Goal: Information Seeking & Learning: Learn about a topic

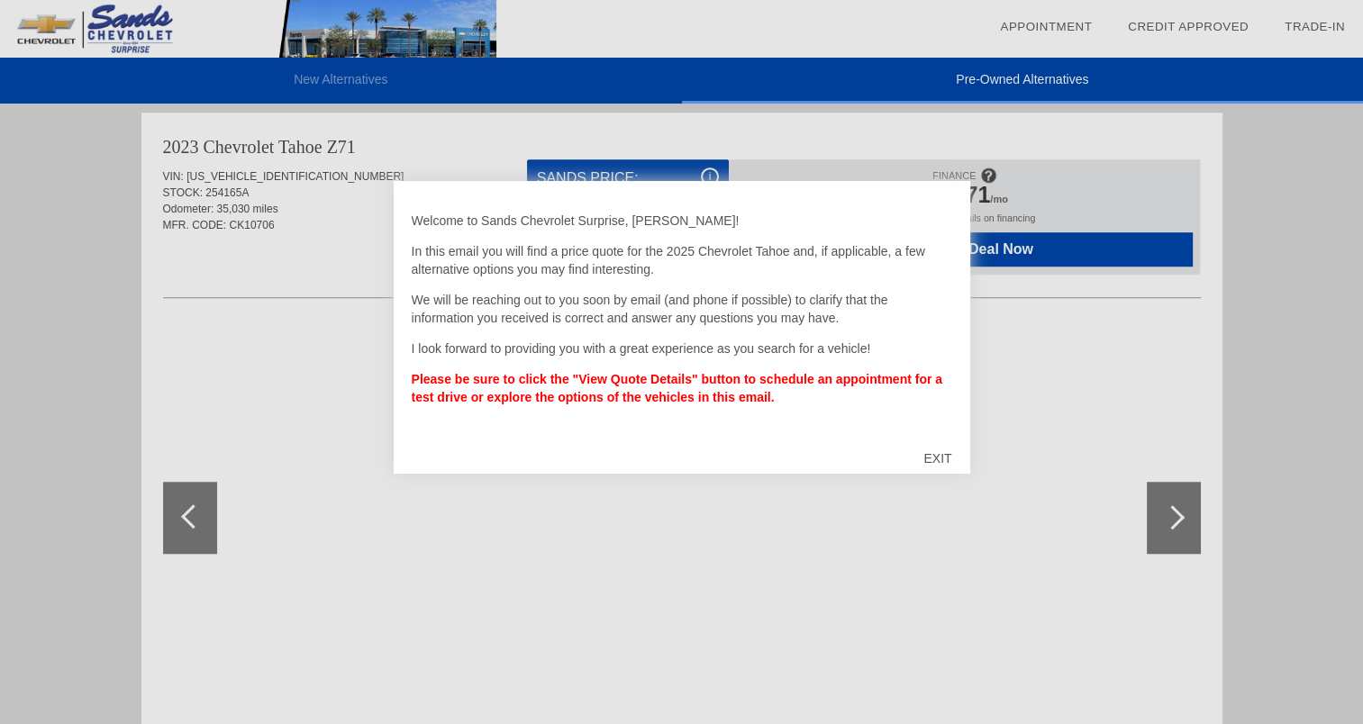
scroll to position [1108, 0]
click at [1176, 516] on div at bounding box center [681, 362] width 1363 height 724
click at [938, 454] on div "EXIT" at bounding box center [938, 459] width 64 height 54
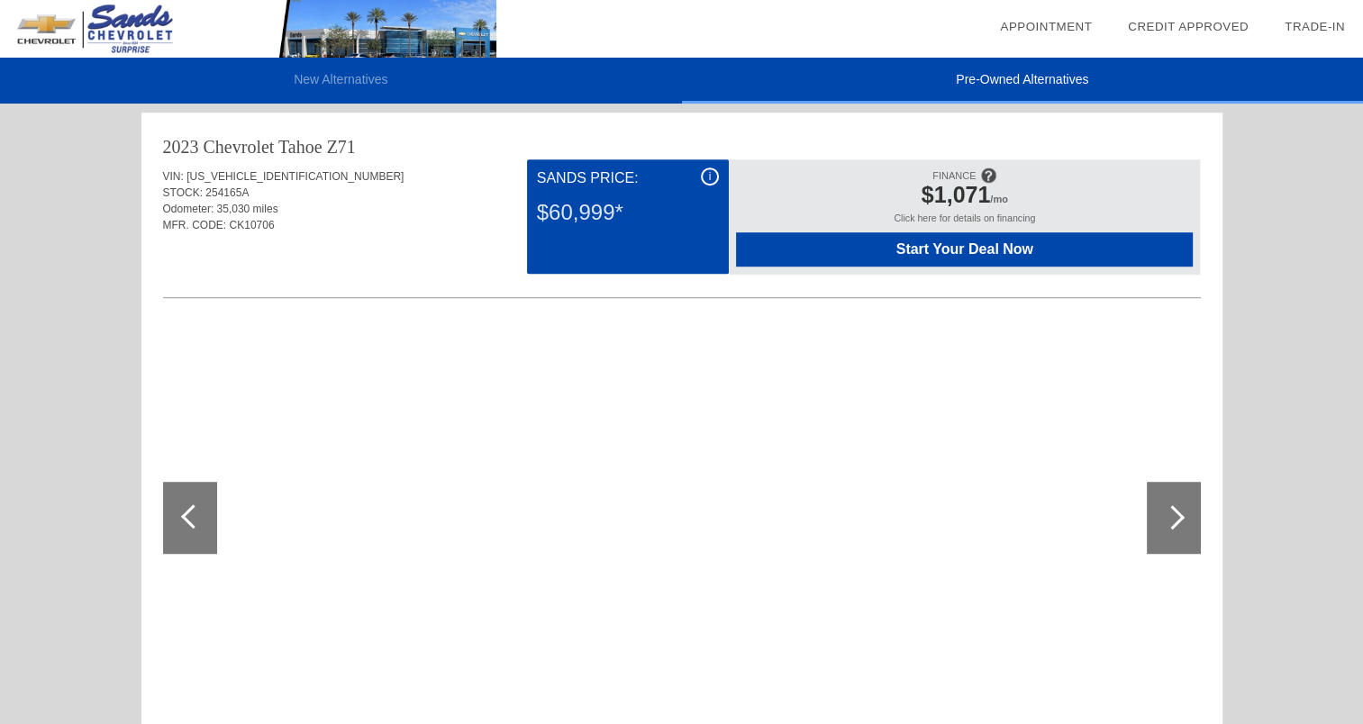
click at [1178, 511] on div at bounding box center [1173, 518] width 24 height 24
click at [1177, 511] on div at bounding box center [1173, 518] width 24 height 24
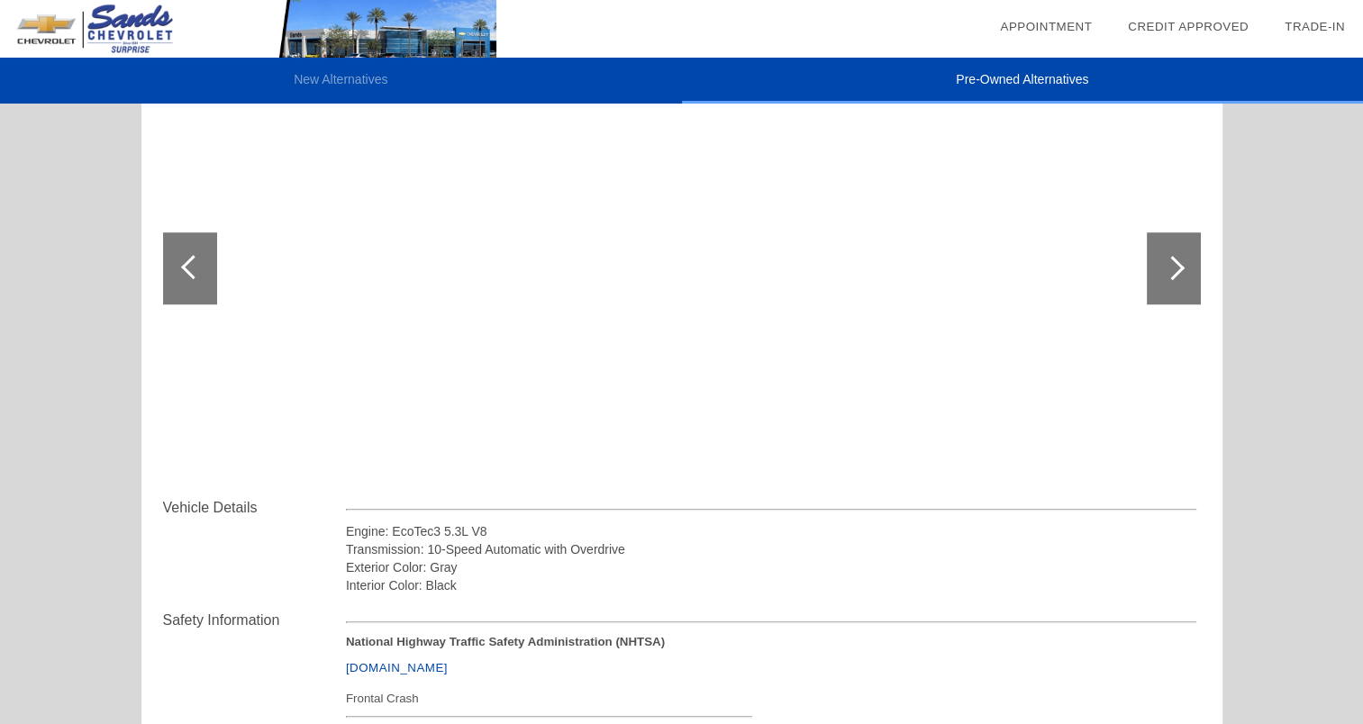
scroll to position [1289, 0]
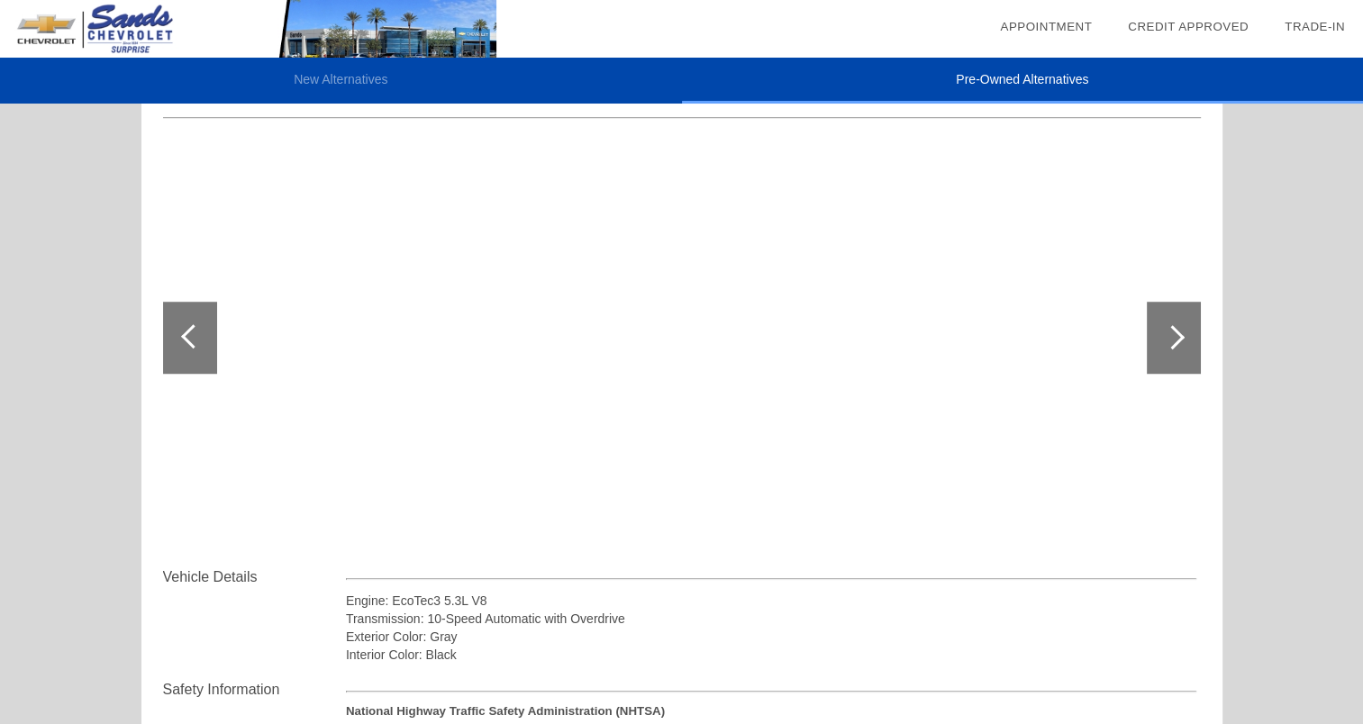
click at [1175, 335] on div at bounding box center [1173, 337] width 24 height 24
click at [1175, 333] on div at bounding box center [1173, 337] width 24 height 24
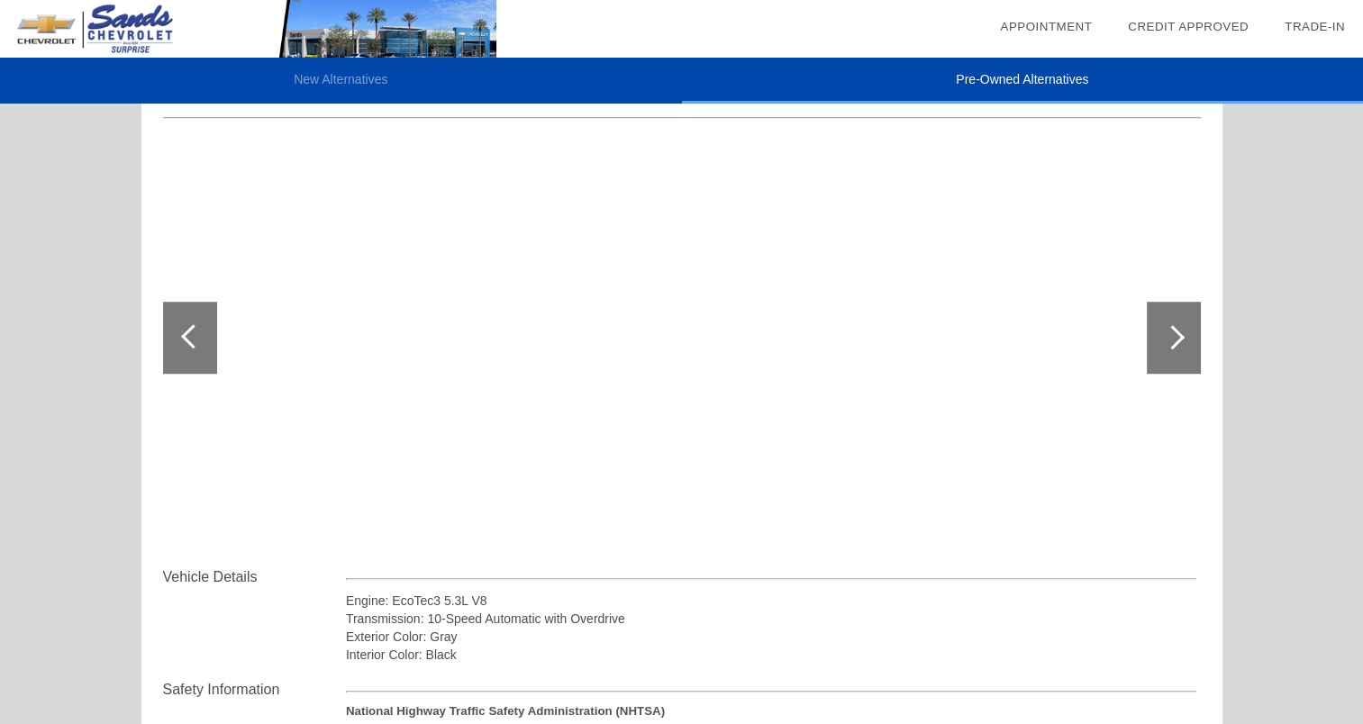
click at [1175, 333] on div at bounding box center [1173, 337] width 24 height 24
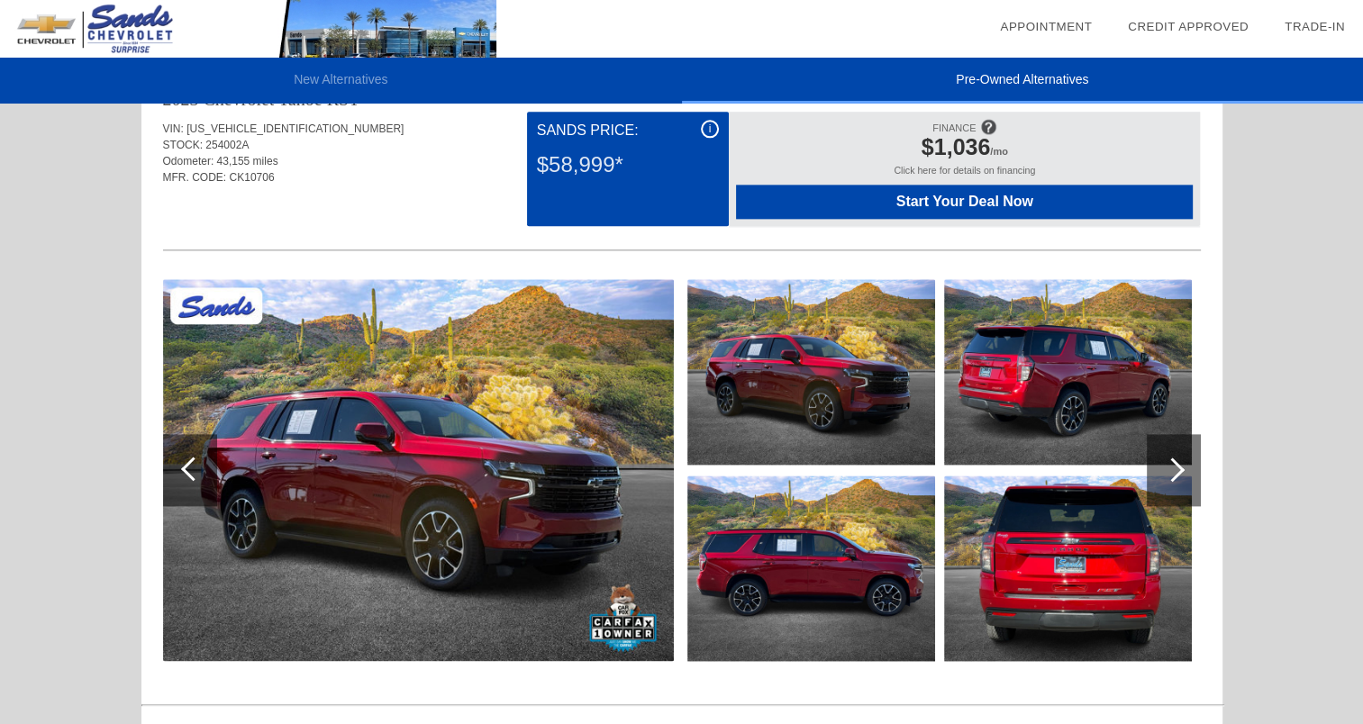
scroll to position [2092, 0]
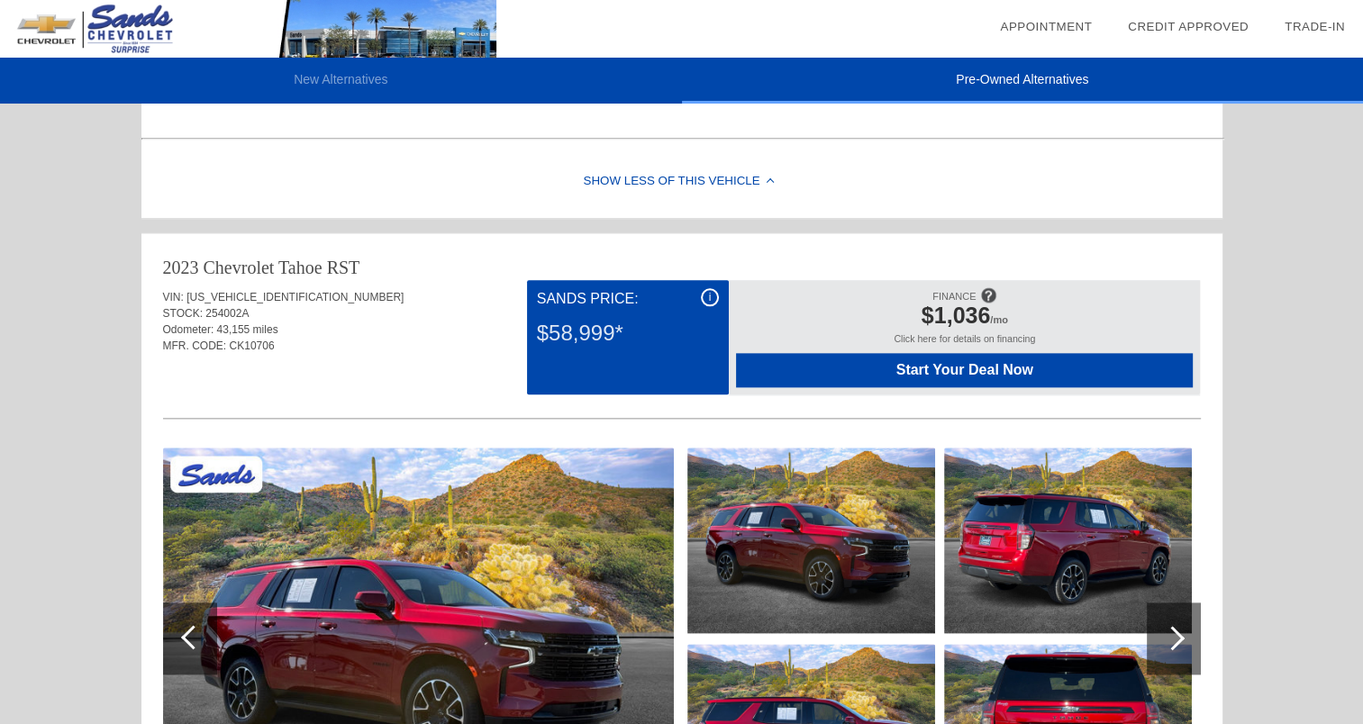
click at [706, 292] on div "i" at bounding box center [710, 297] width 18 height 18
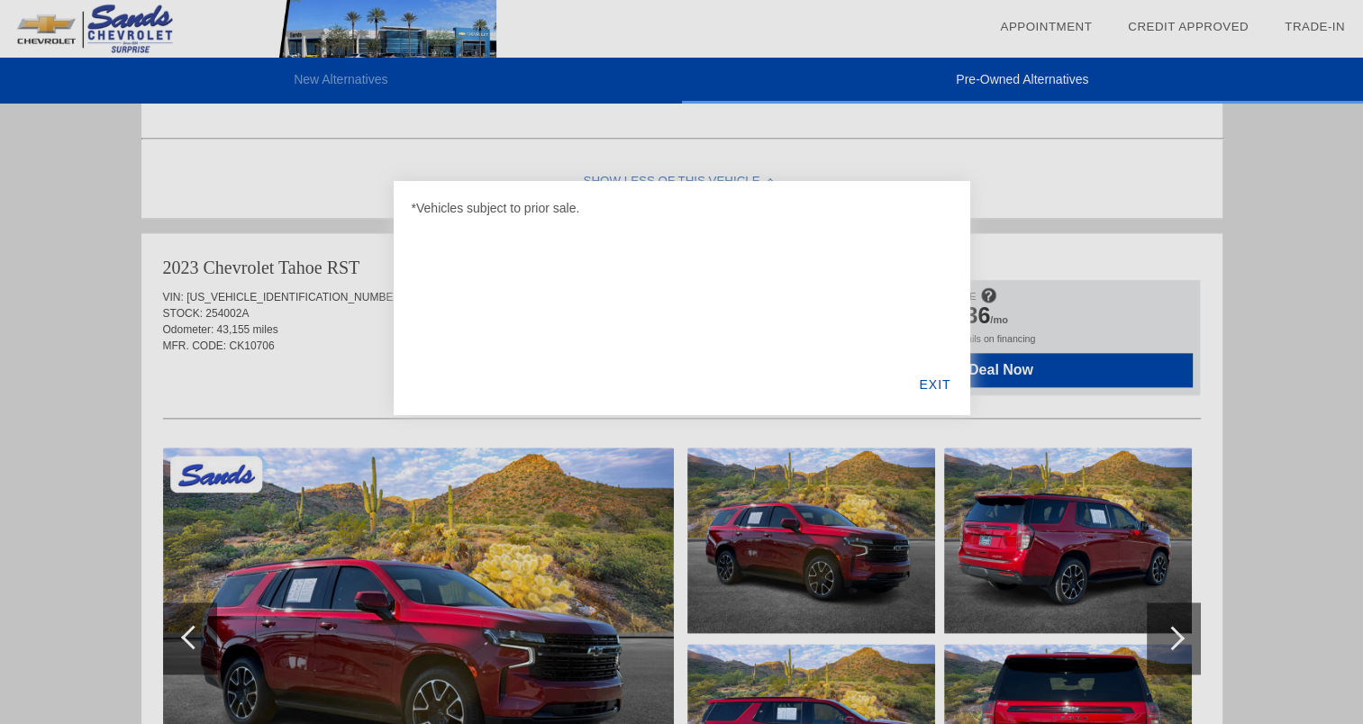
click at [932, 381] on div "EXIT" at bounding box center [934, 384] width 69 height 61
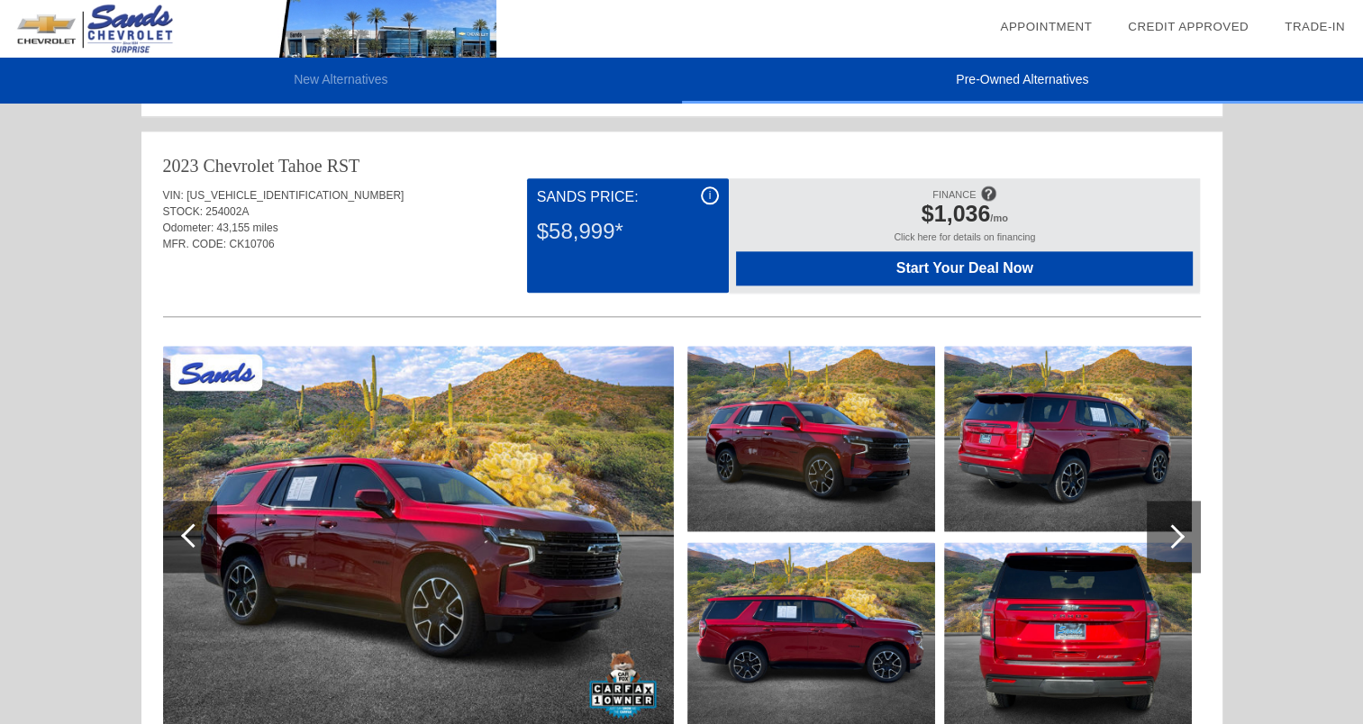
scroll to position [2363, 0]
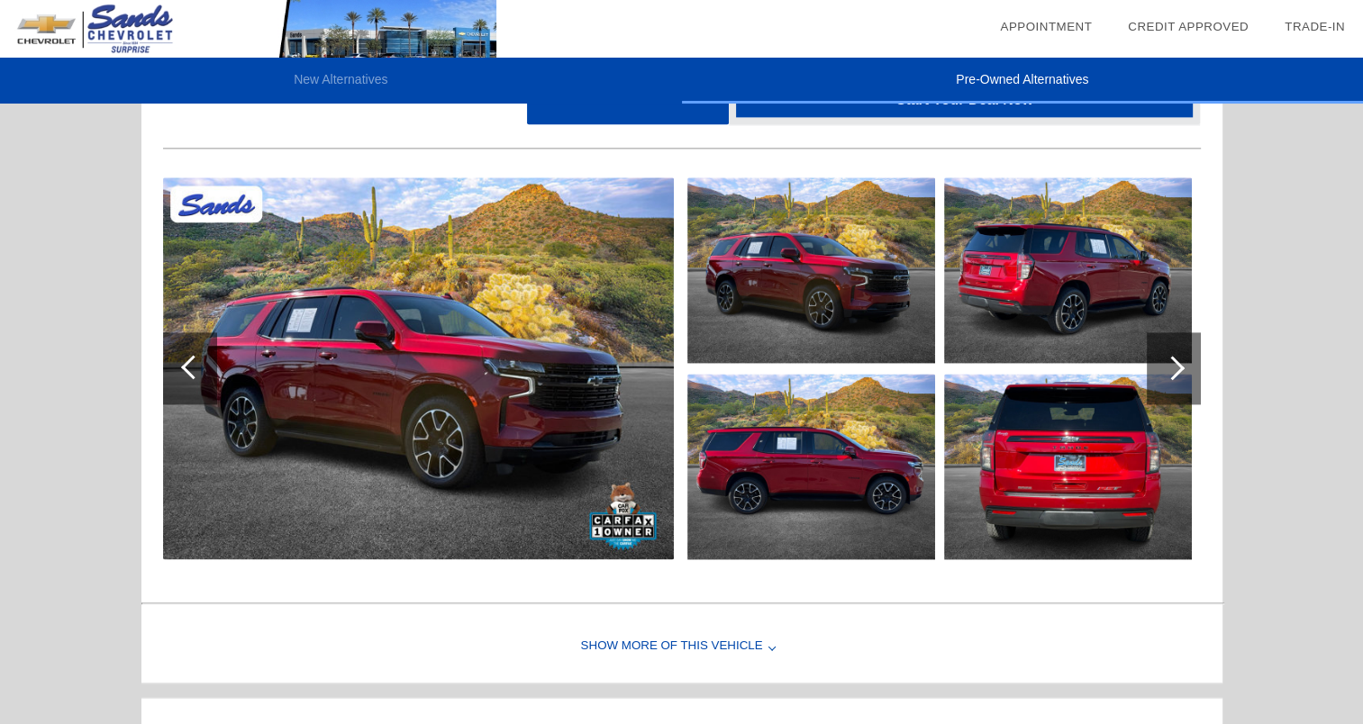
click at [1180, 362] on div at bounding box center [1174, 369] width 54 height 72
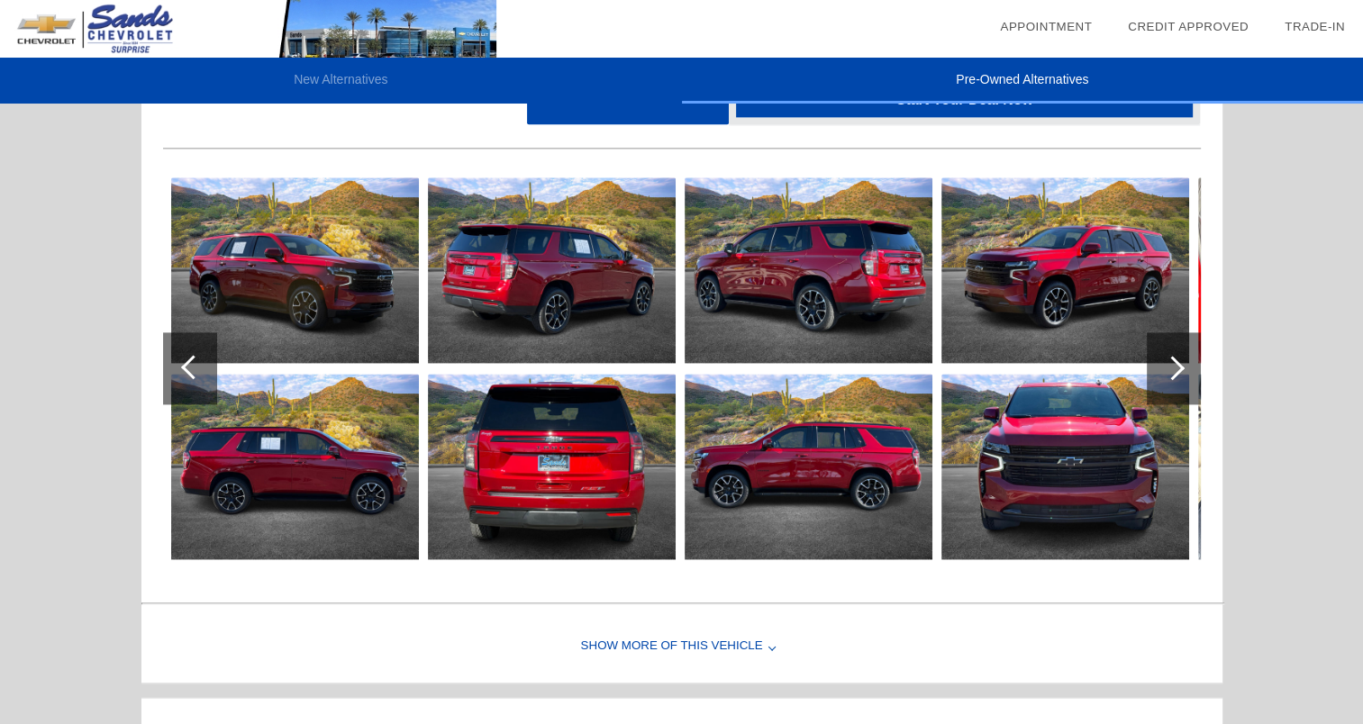
click at [1180, 362] on div at bounding box center [1174, 369] width 54 height 72
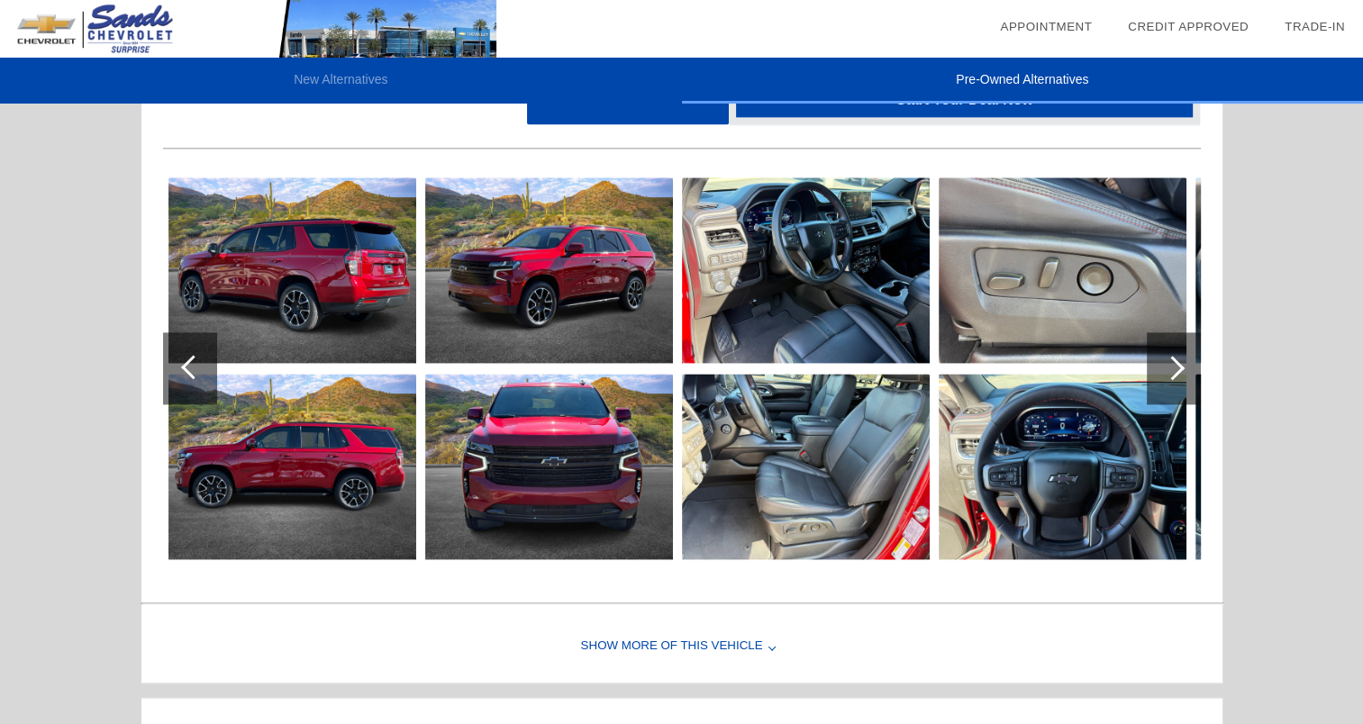
click at [1179, 360] on div at bounding box center [1174, 369] width 54 height 72
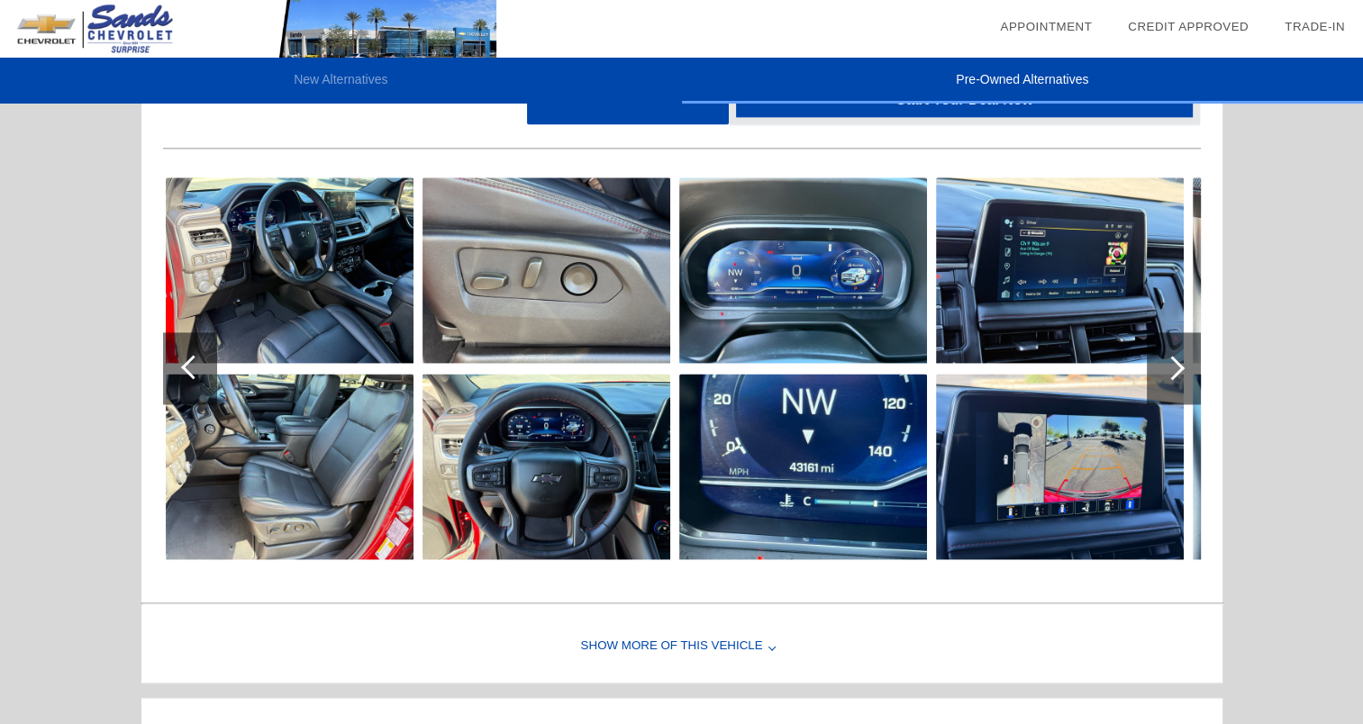
click at [1179, 360] on div at bounding box center [1174, 369] width 54 height 72
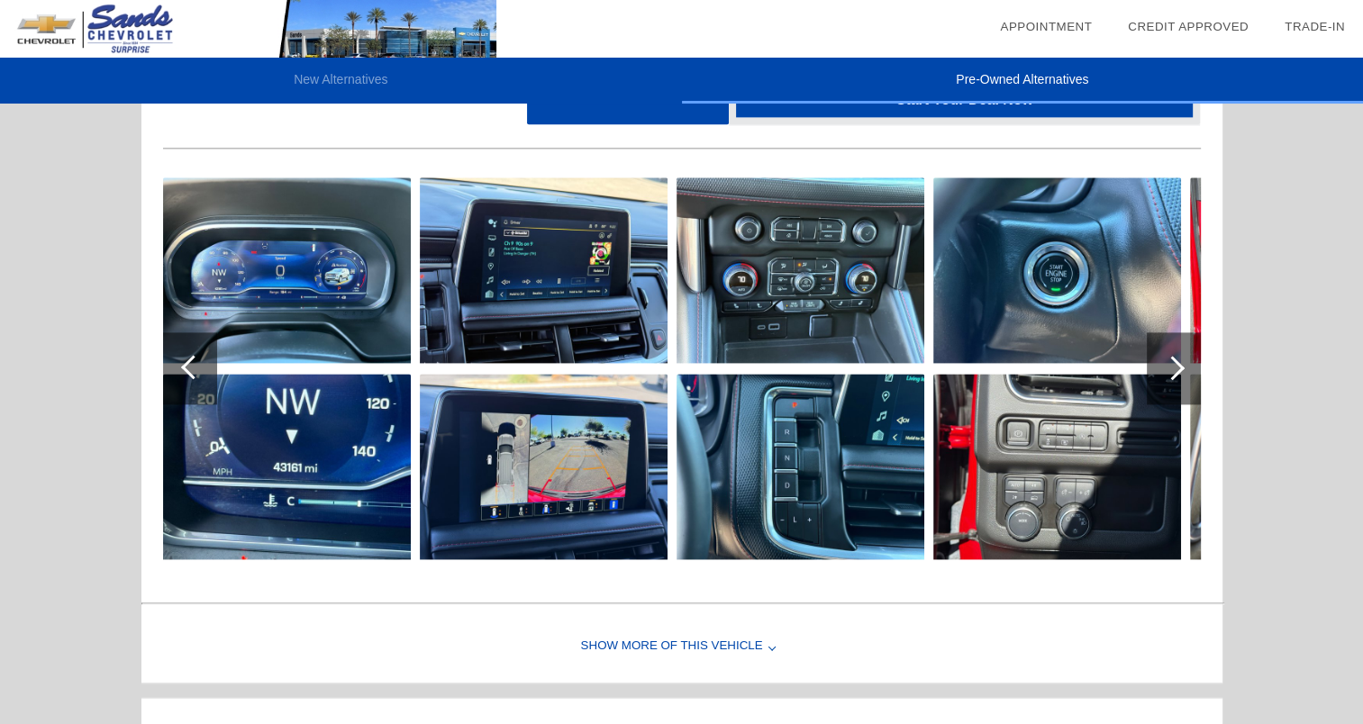
click at [1179, 360] on div at bounding box center [1174, 369] width 54 height 72
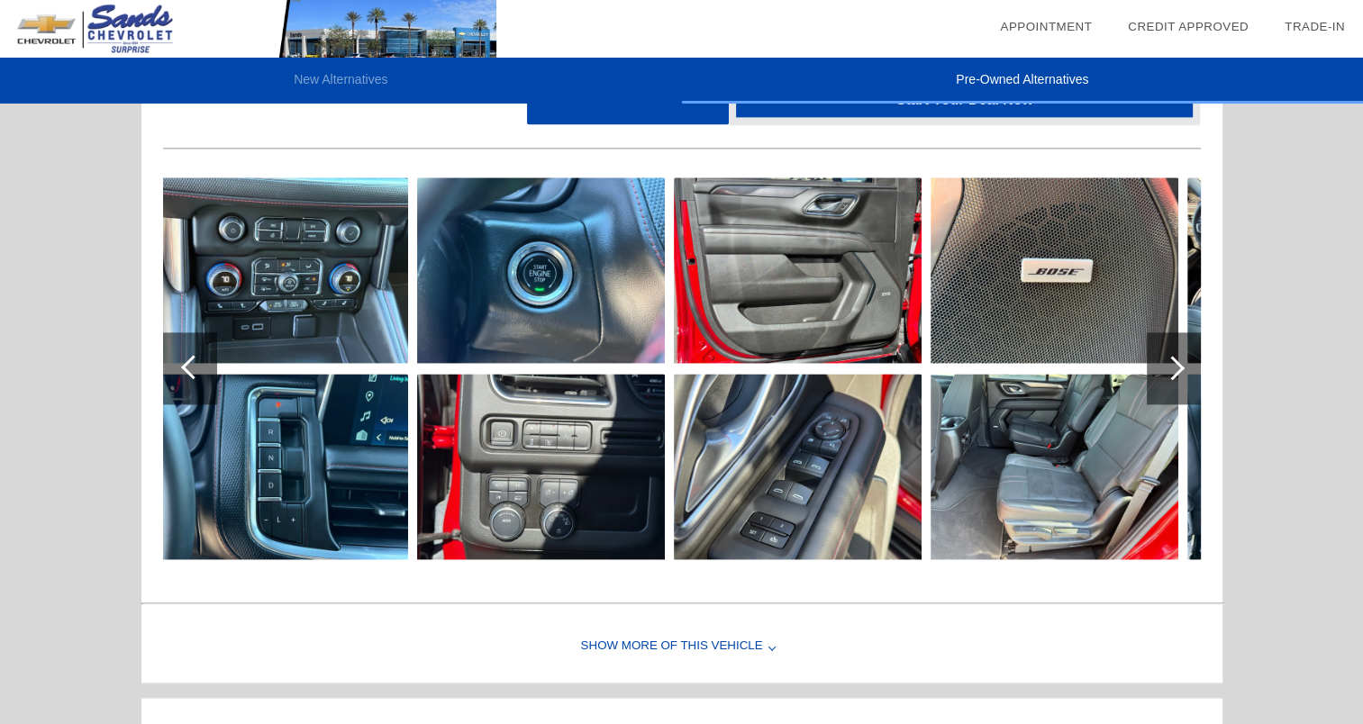
click at [1180, 360] on div at bounding box center [1174, 369] width 54 height 72
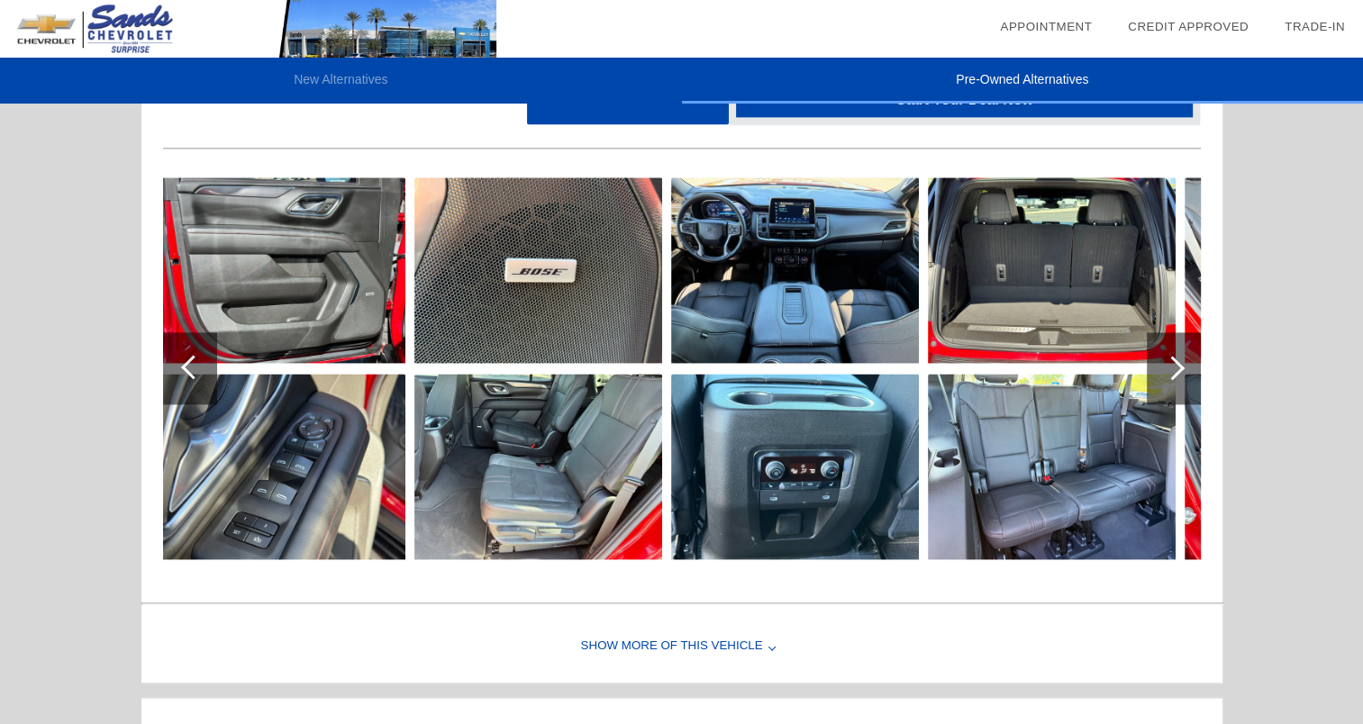
click at [1180, 360] on div at bounding box center [1174, 369] width 54 height 72
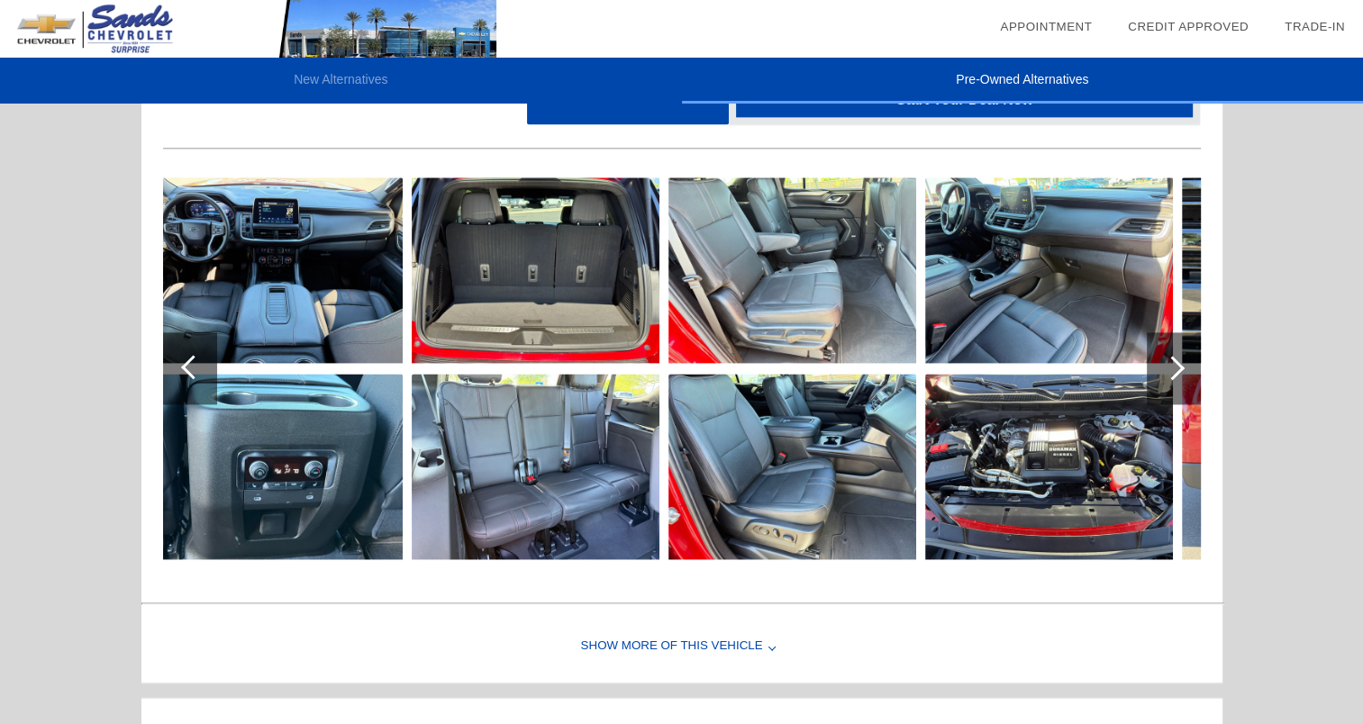
click at [1182, 365] on div at bounding box center [1173, 368] width 24 height 24
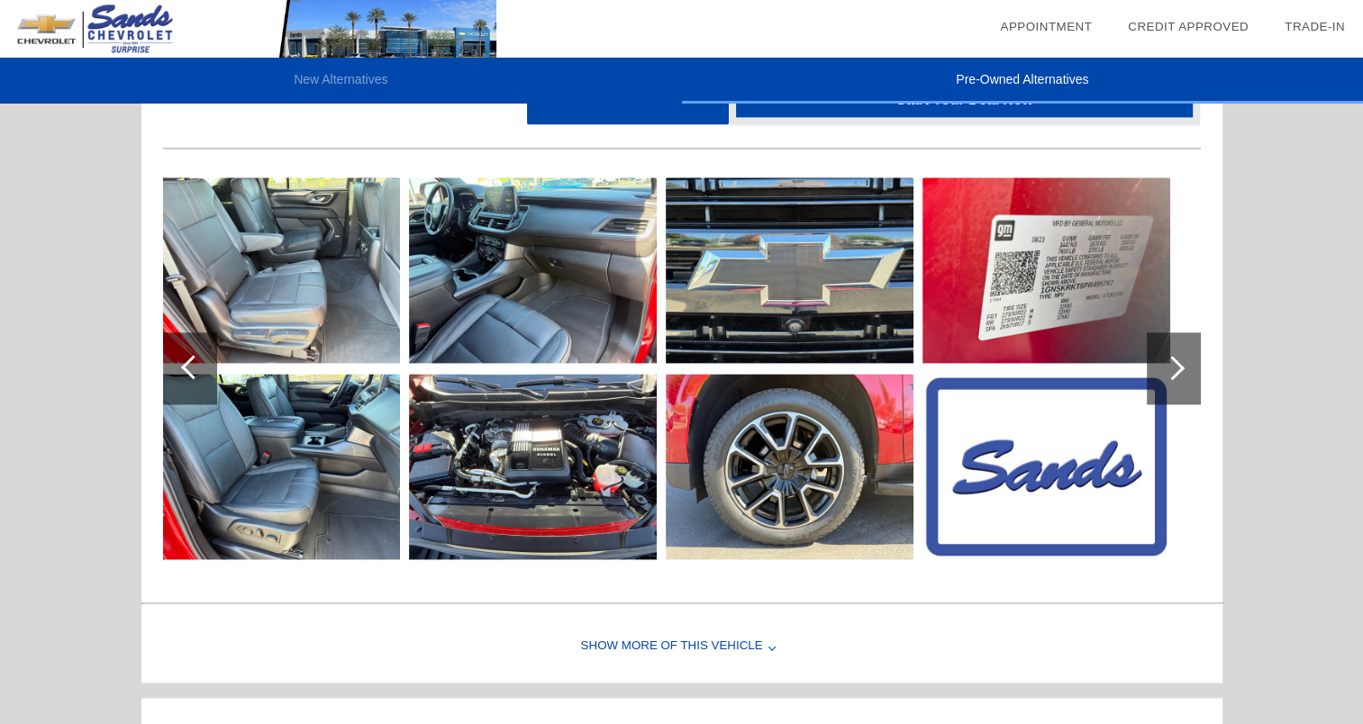
click at [1182, 365] on div at bounding box center [1173, 368] width 24 height 24
